Goal: Task Accomplishment & Management: Use online tool/utility

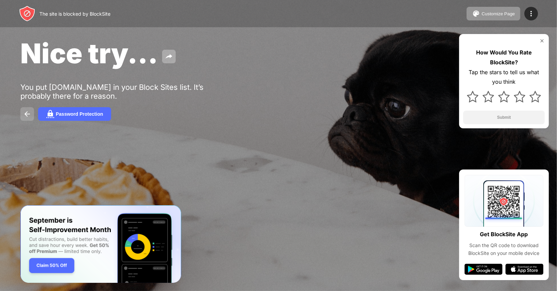
click at [24, 114] on img at bounding box center [27, 114] width 8 height 8
click at [34, 115] on div "Password Protection" at bounding box center [278, 114] width 517 height 14
click at [24, 114] on img at bounding box center [27, 114] width 8 height 8
click at [27, 114] on img at bounding box center [27, 114] width 8 height 8
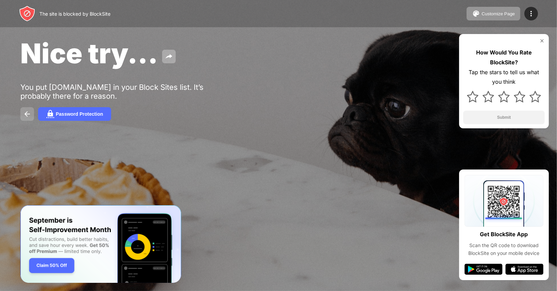
click at [27, 114] on img at bounding box center [27, 114] width 8 height 8
click at [75, 116] on div "Password Protection" at bounding box center [79, 113] width 47 height 5
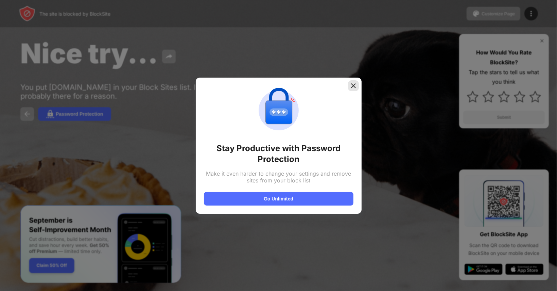
click at [354, 84] on img at bounding box center [353, 85] width 7 height 7
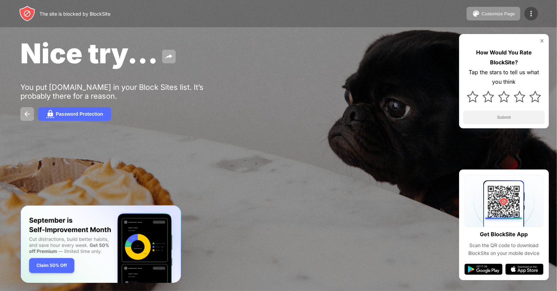
click at [529, 14] on img at bounding box center [531, 14] width 8 height 8
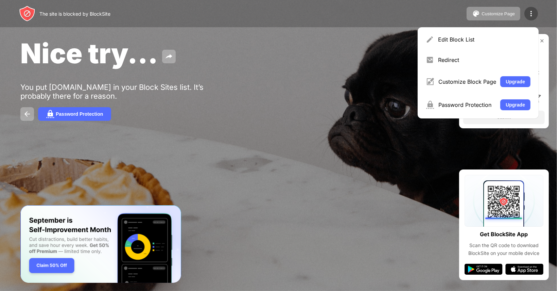
click at [532, 10] on img at bounding box center [531, 14] width 8 height 8
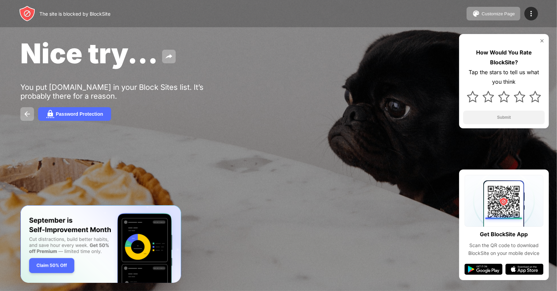
click at [542, 40] on img at bounding box center [542, 40] width 5 height 5
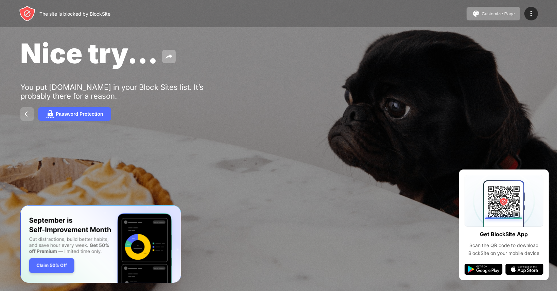
click at [29, 113] on img at bounding box center [27, 114] width 8 height 8
